Goal: Information Seeking & Learning: Learn about a topic

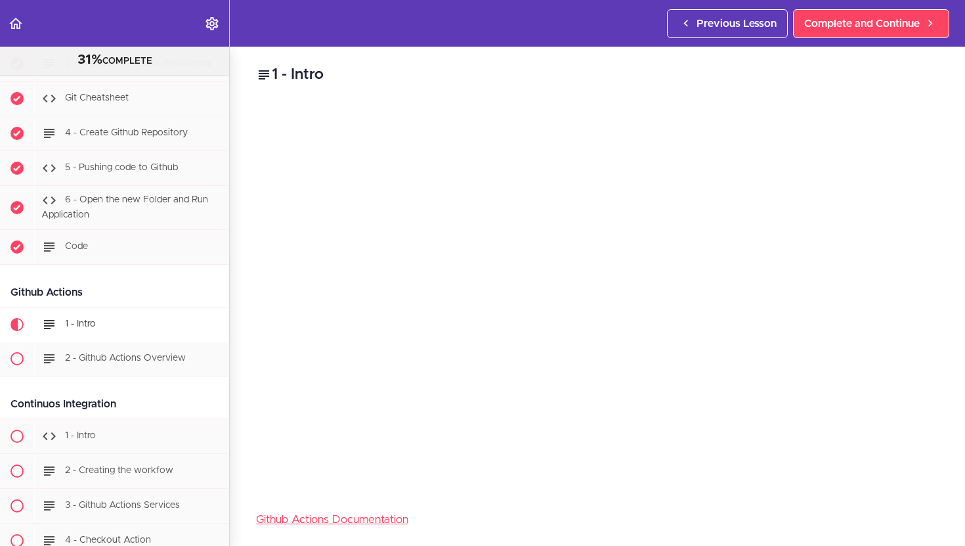
scroll to position [10749, 0]
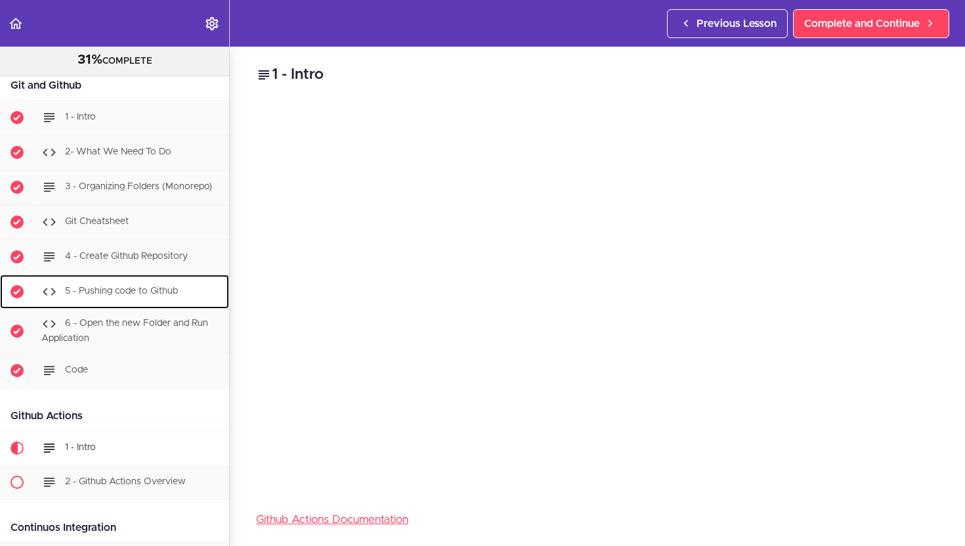
click at [150, 287] on span "5 - Pushing code to Github" at bounding box center [121, 291] width 113 height 9
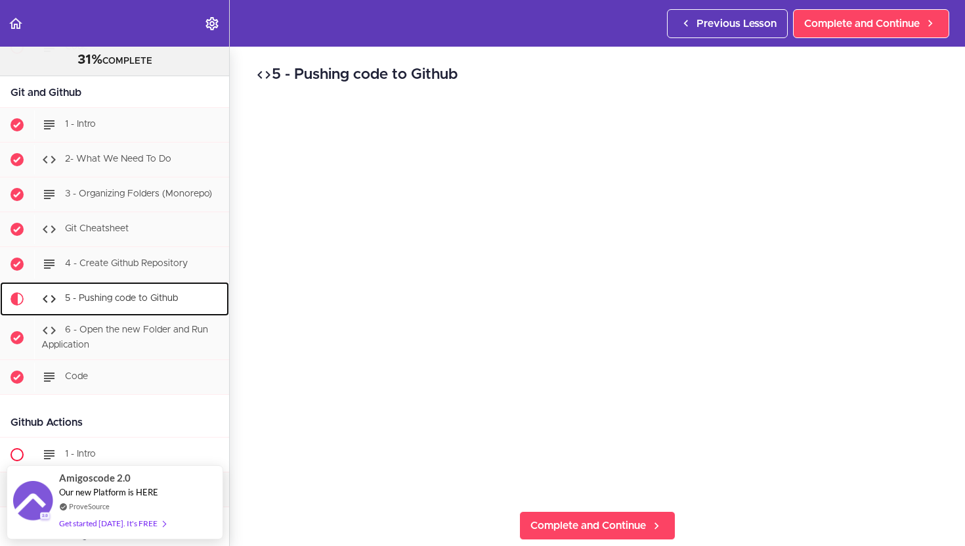
scroll to position [10725, 0]
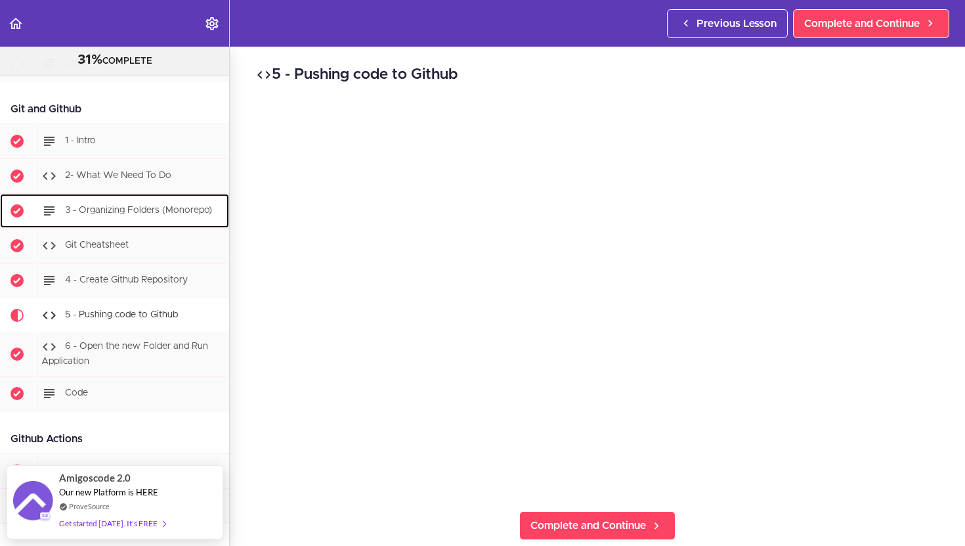
click at [159, 209] on span "3 - Organizing Folders (Monorepo)" at bounding box center [138, 210] width 147 height 9
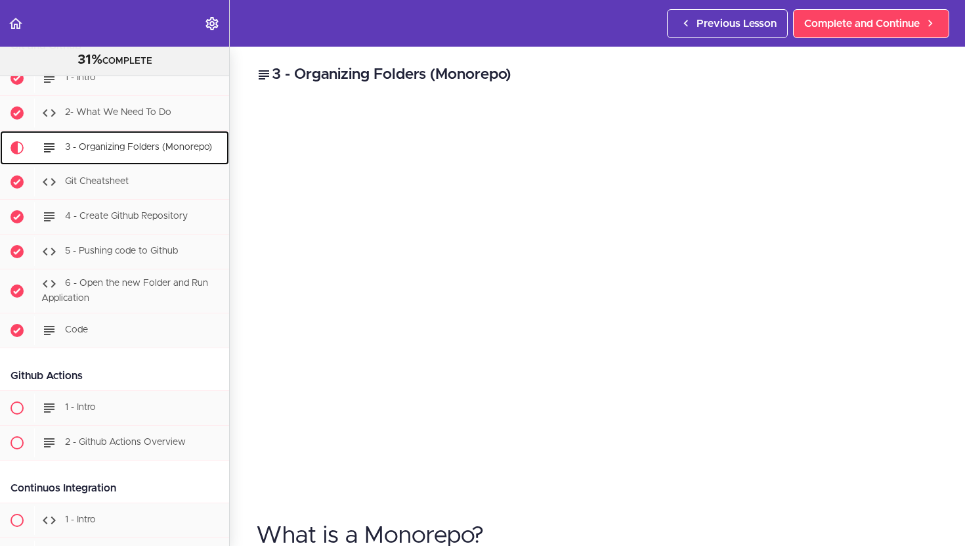
scroll to position [10818, 0]
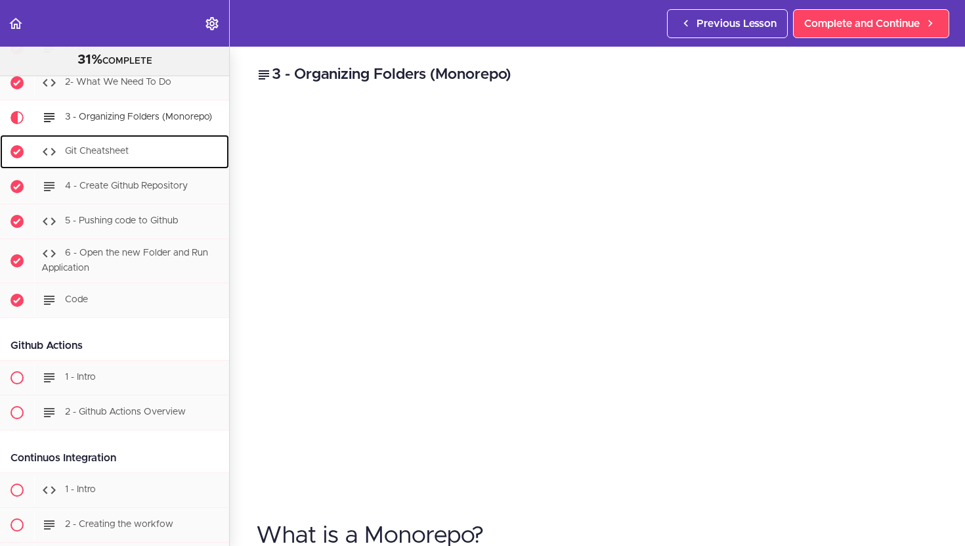
click at [129, 150] on div "Git Cheatsheet" at bounding box center [131, 151] width 195 height 29
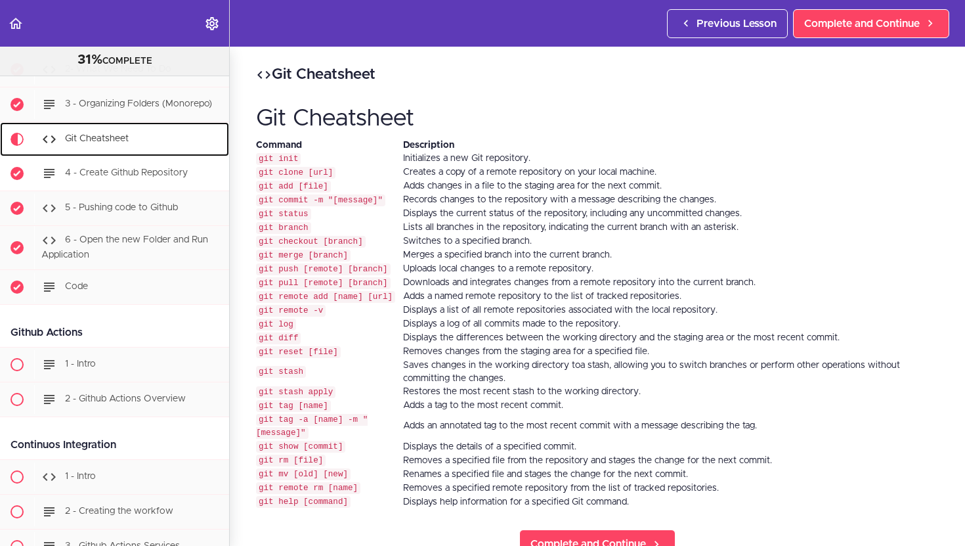
scroll to position [10853, 0]
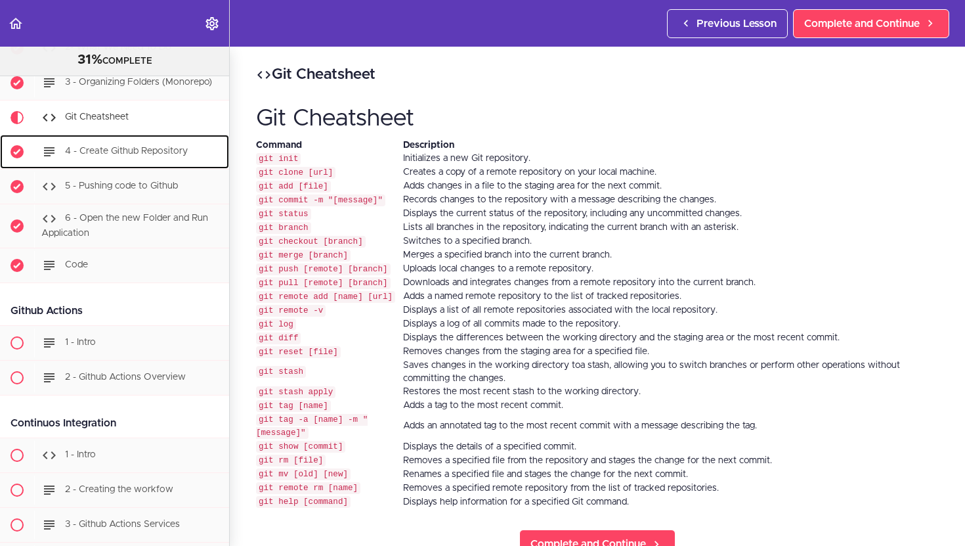
click at [135, 135] on link "4 - Create Github Repository" at bounding box center [114, 152] width 229 height 34
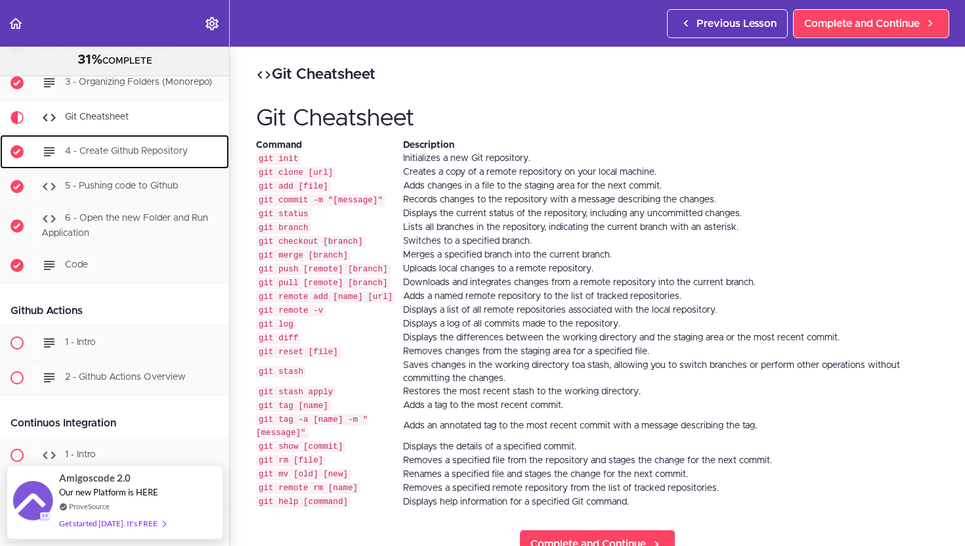
click at [131, 148] on span "4 - Create Github Repository" at bounding box center [126, 151] width 123 height 9
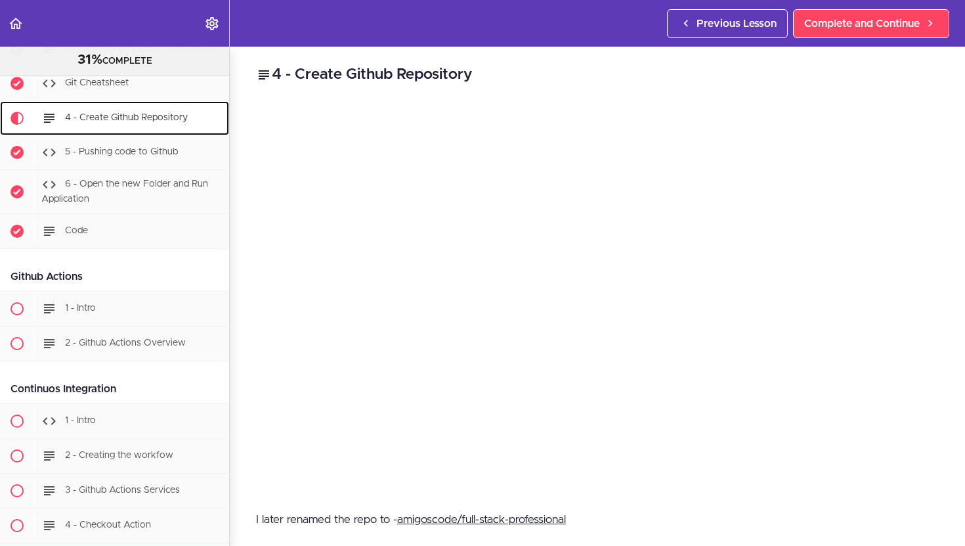
scroll to position [10888, 0]
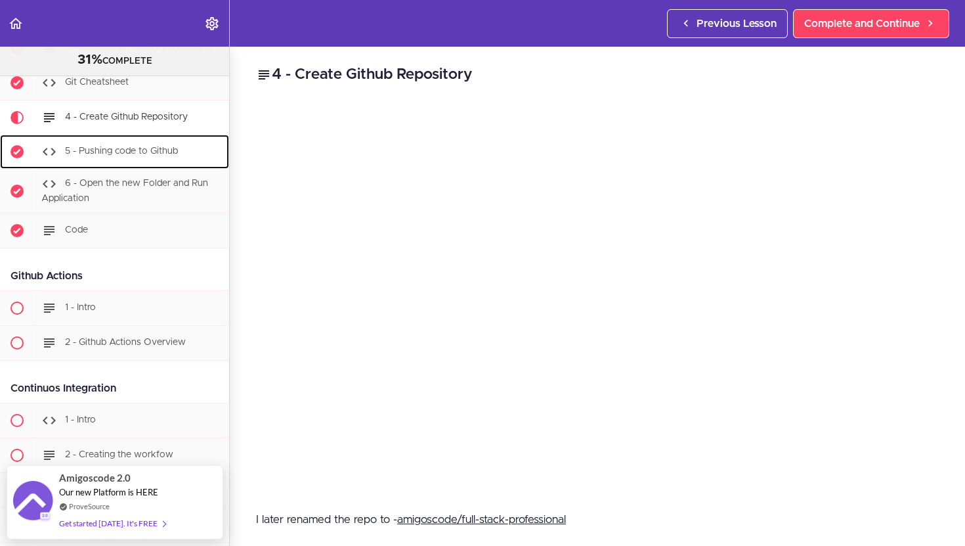
click at [141, 156] on div "5 - Pushing code to Github" at bounding box center [131, 151] width 195 height 29
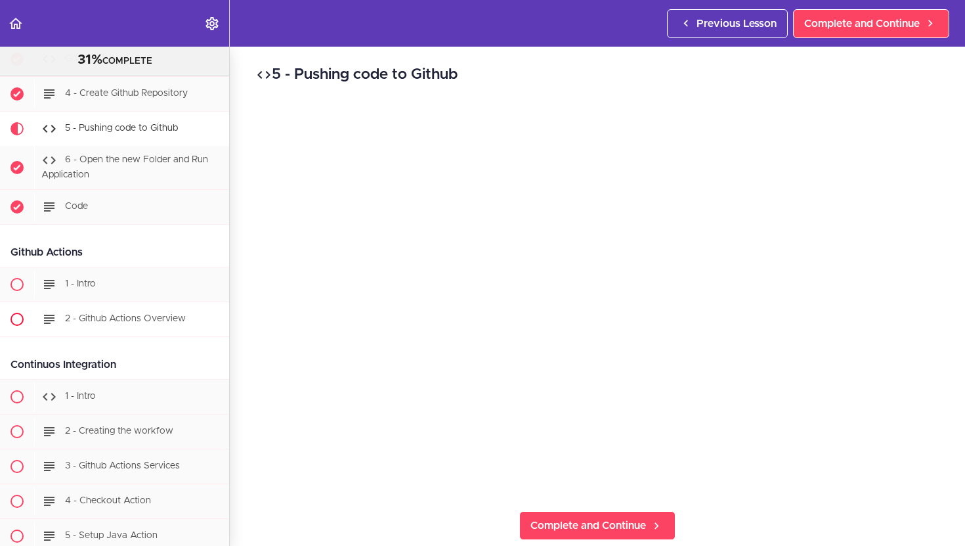
scroll to position [10901, 0]
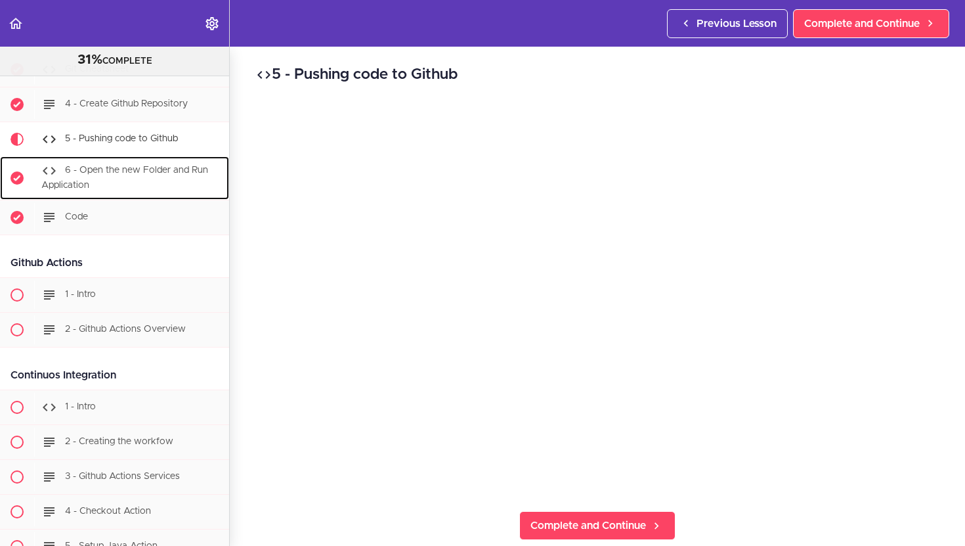
click at [154, 176] on div "6 - Open the new Folder and Run Application" at bounding box center [131, 177] width 195 height 43
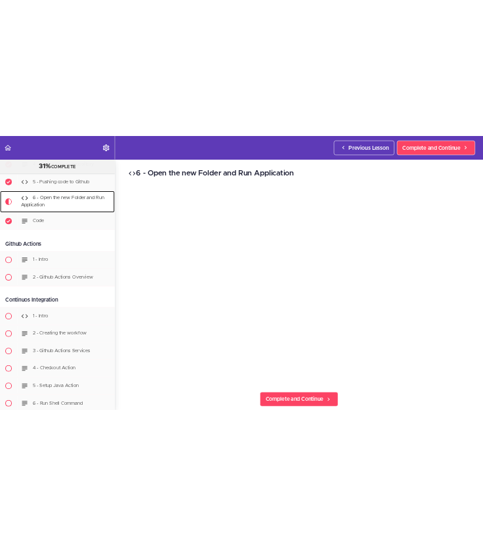
scroll to position [10958, 0]
